Goal: Navigation & Orientation: Find specific page/section

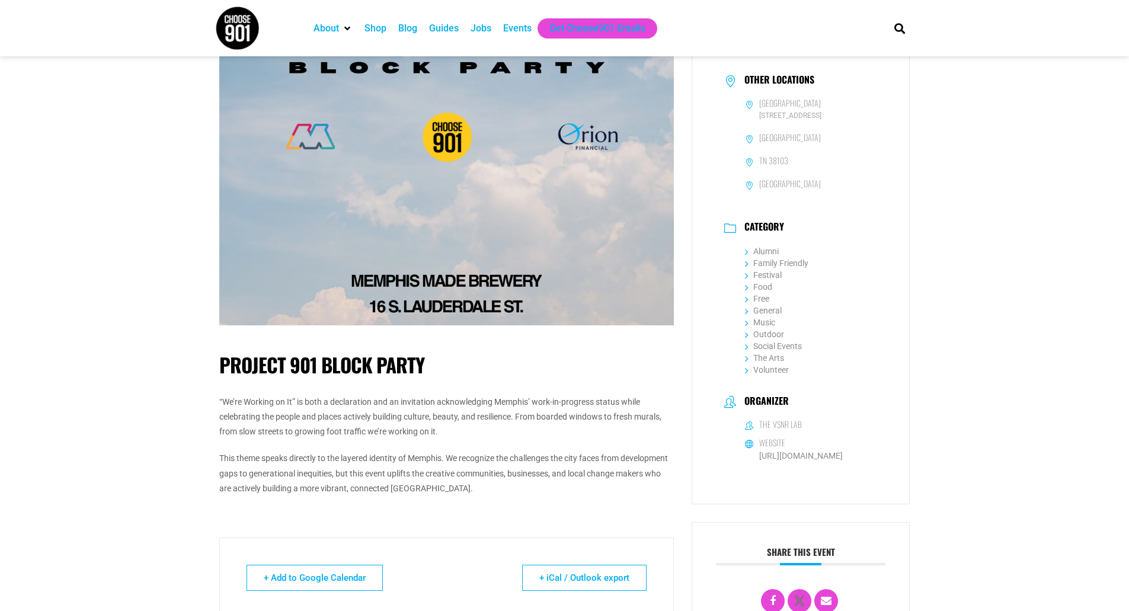
scroll to position [316, 0]
click at [745, 326] on icon at bounding box center [747, 323] width 4 height 8
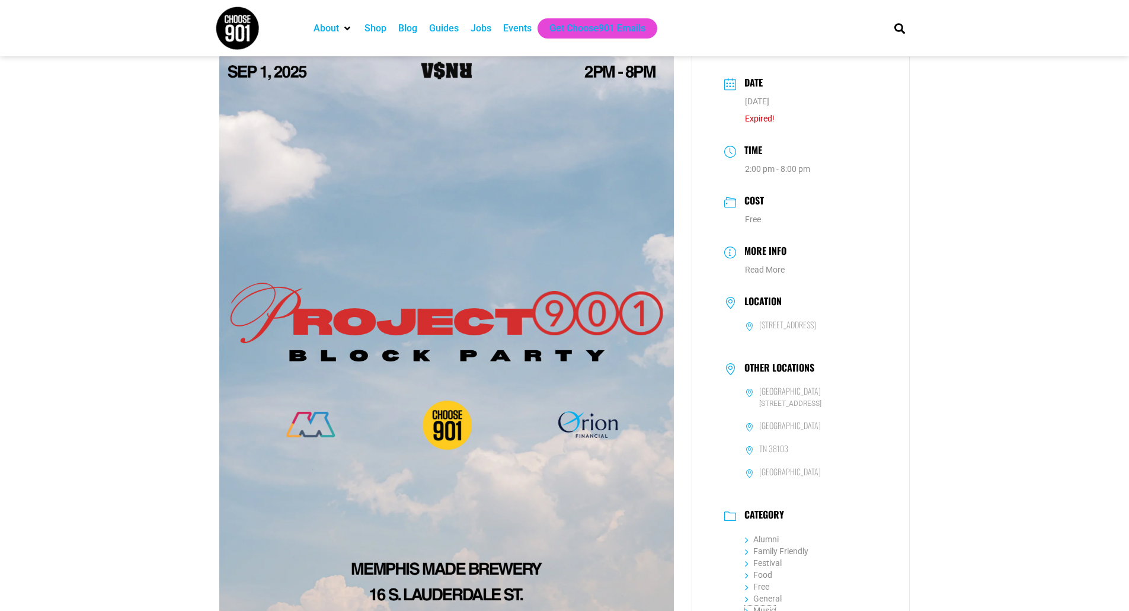
scroll to position [0, 0]
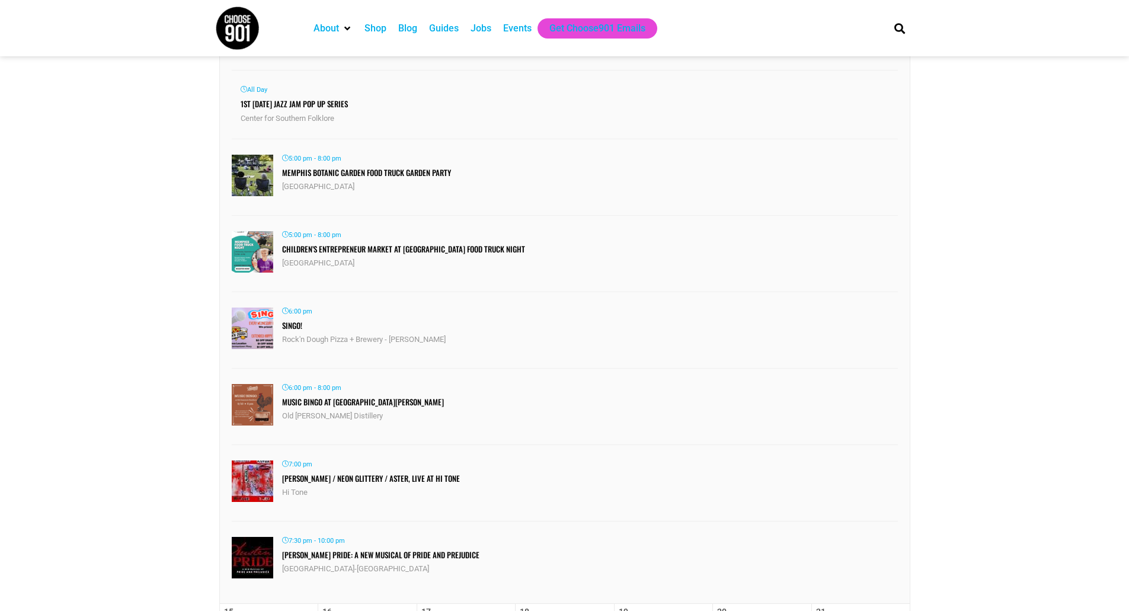
scroll to position [395, 0]
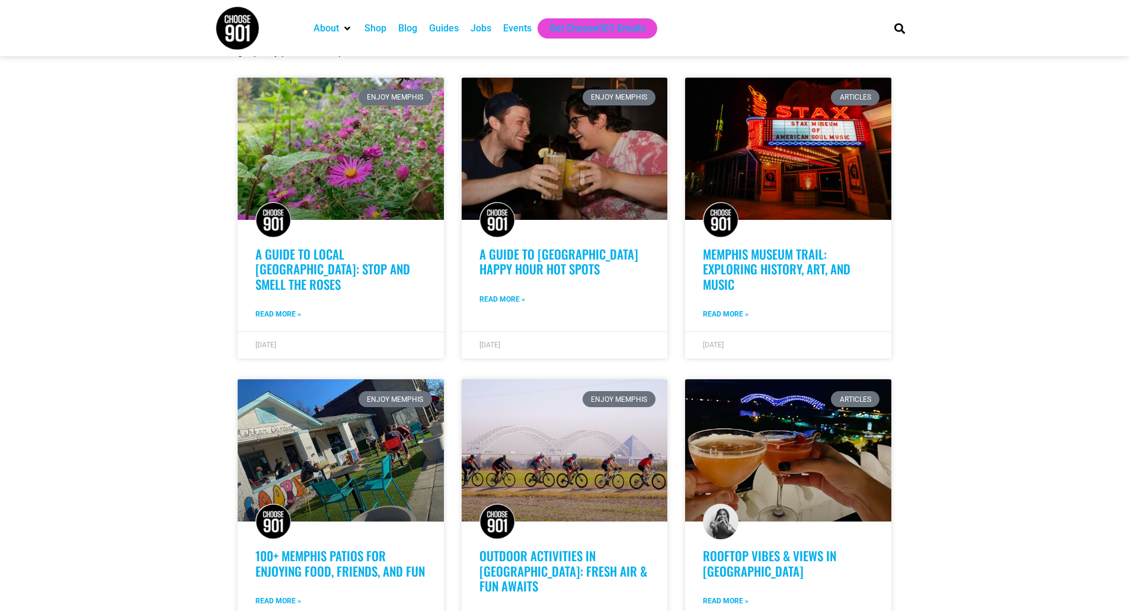
scroll to position [2132, 0]
